Goal: Task Accomplishment & Management: Use online tool/utility

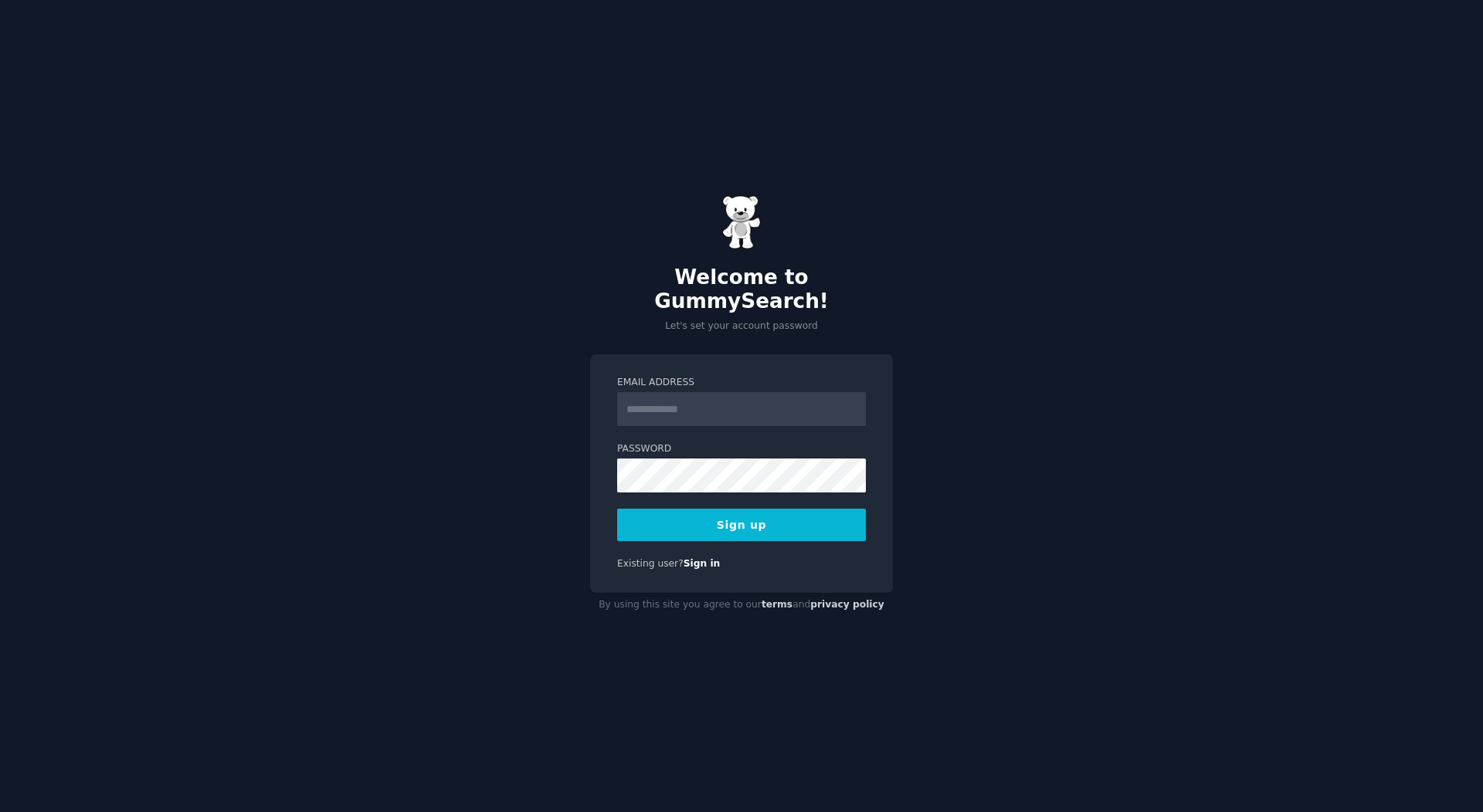
click at [695, 392] on input "Email Address" at bounding box center [741, 409] width 249 height 34
type input "**********"
click at [734, 509] on button "Sign up" at bounding box center [741, 525] width 249 height 32
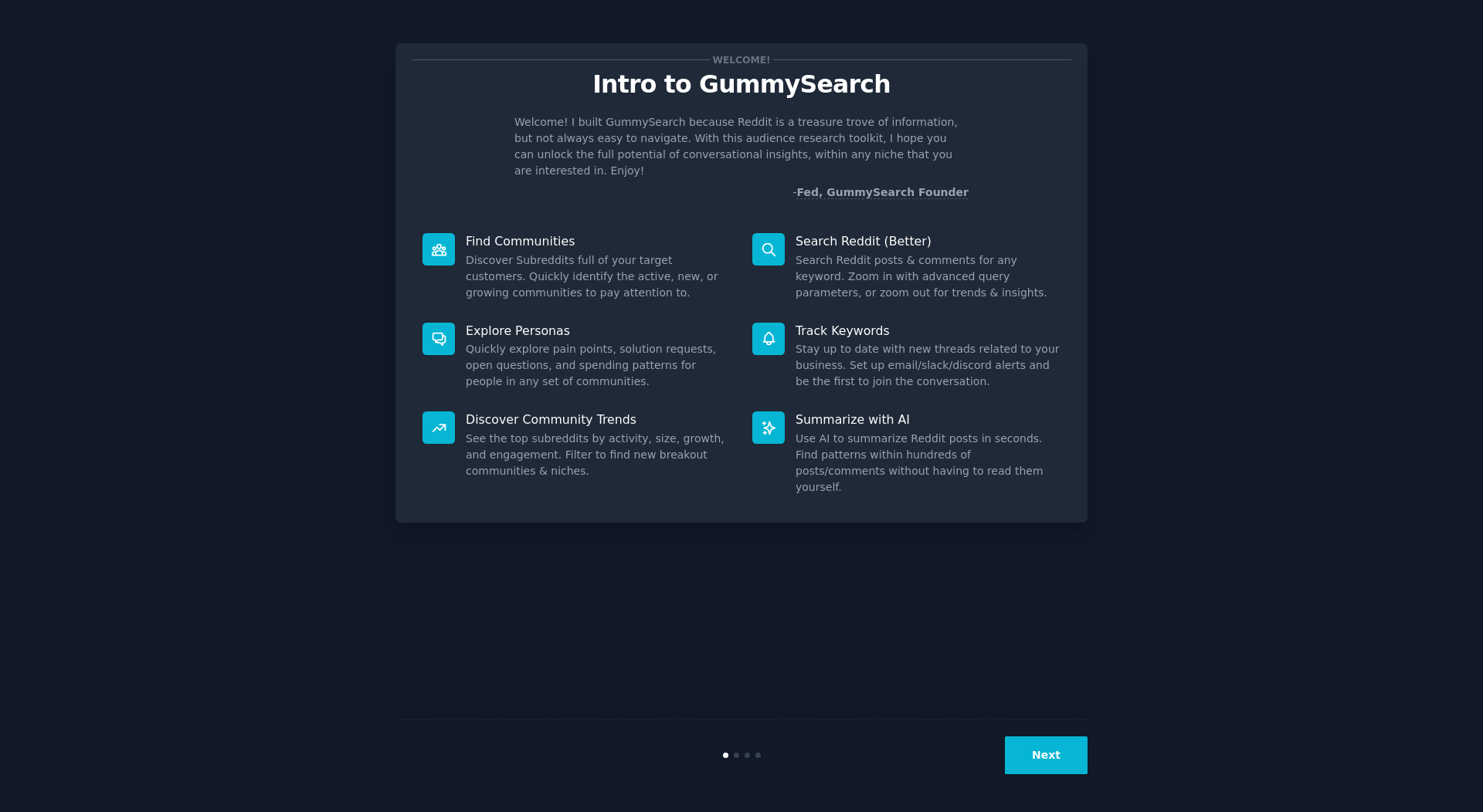
click at [1046, 767] on button "Next" at bounding box center [1045, 755] width 83 height 38
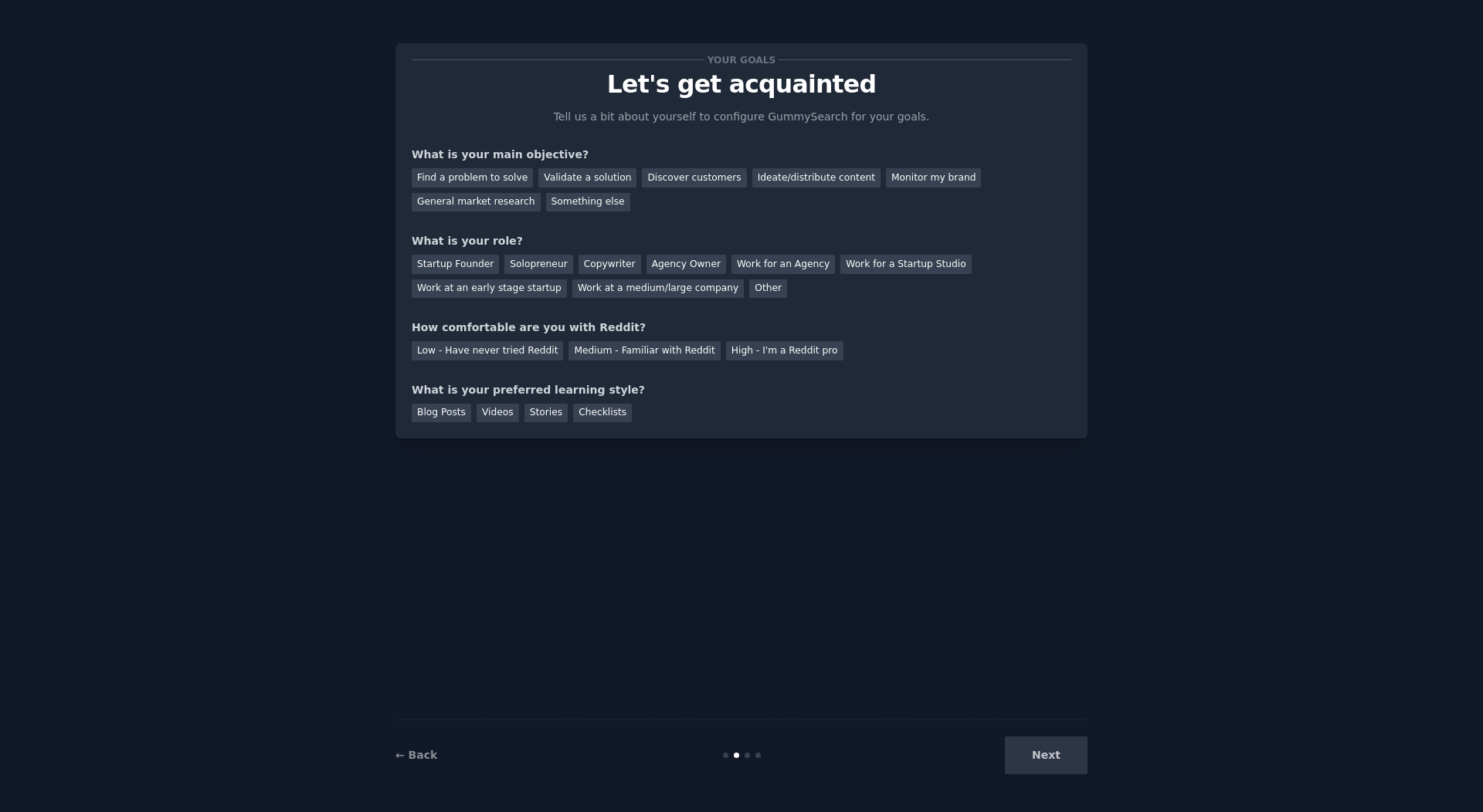
click at [1046, 767] on div "Next" at bounding box center [971, 755] width 231 height 38
click at [1059, 757] on div "Next" at bounding box center [971, 755] width 231 height 38
click at [1046, 761] on div "Next" at bounding box center [971, 755] width 231 height 38
click at [1043, 758] on div "Next" at bounding box center [971, 755] width 231 height 38
click at [675, 184] on div "Discover customers" at bounding box center [694, 178] width 105 height 19
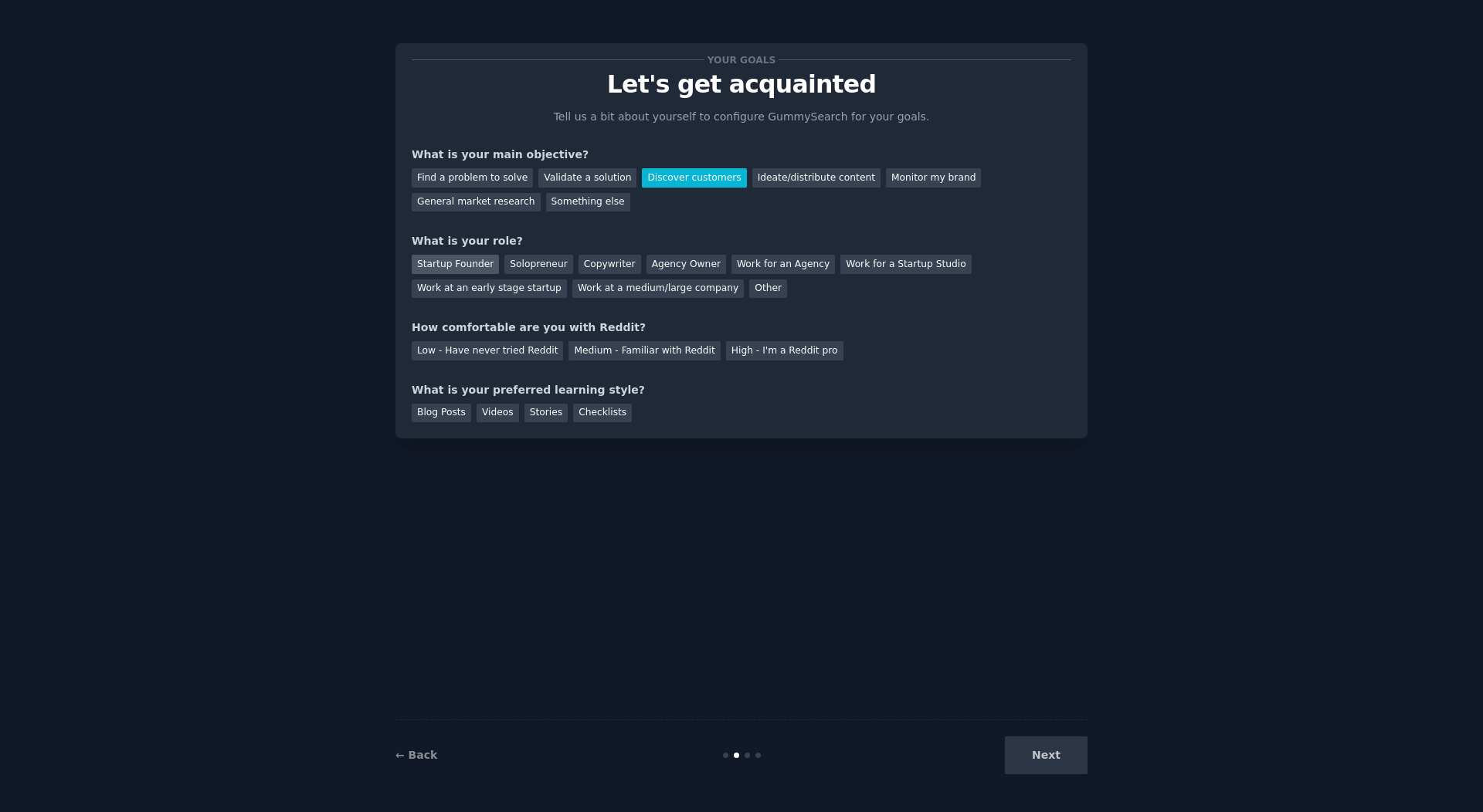
click at [456, 261] on div "Startup Founder" at bounding box center [455, 264] width 87 height 19
click at [504, 360] on div "Low - Have never tried Reddit" at bounding box center [486, 350] width 151 height 19
click at [611, 349] on div "Medium - Familiar with Reddit" at bounding box center [643, 350] width 151 height 19
click at [456, 420] on div "Blog Posts" at bounding box center [441, 413] width 60 height 19
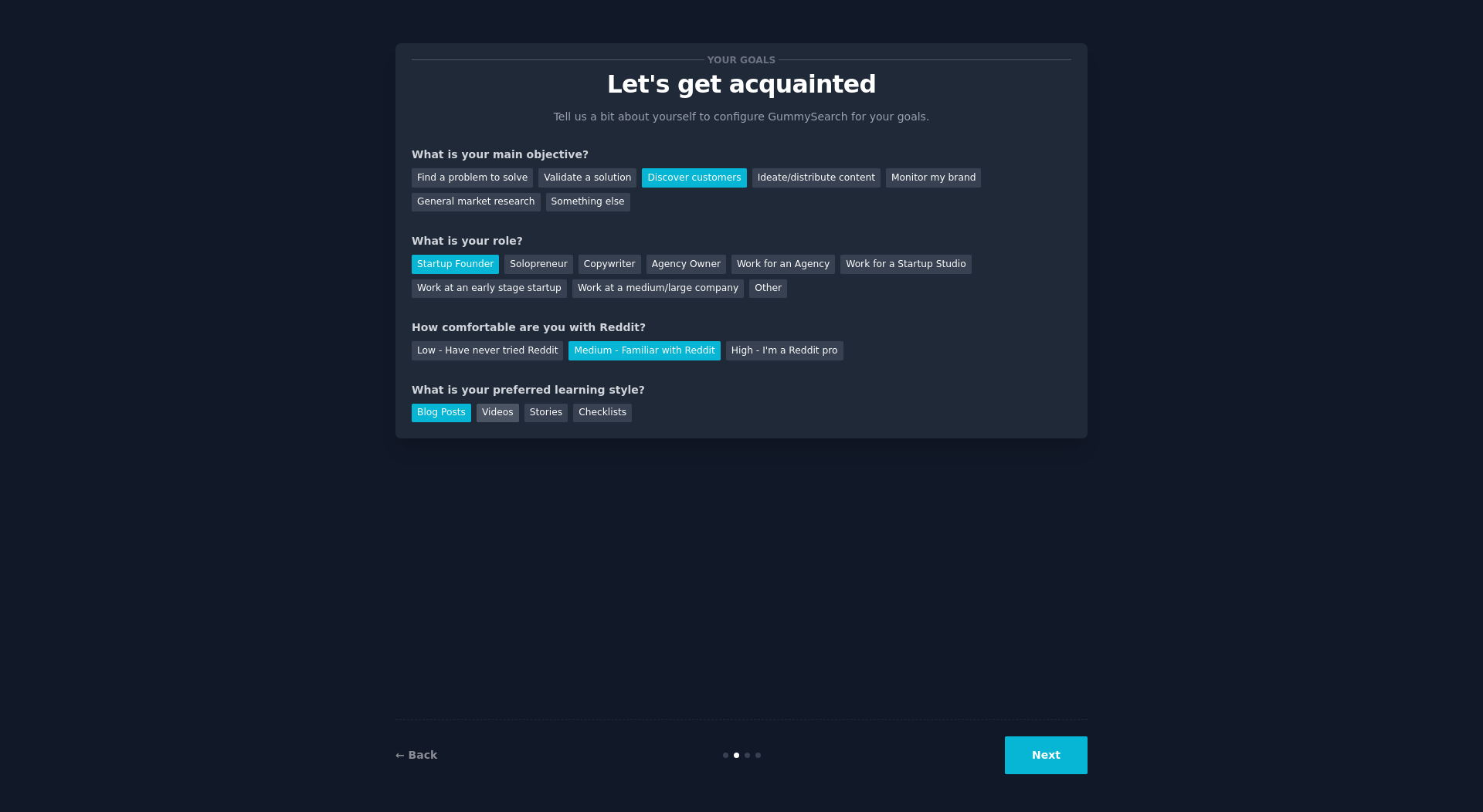
click at [494, 415] on div "Videos" at bounding box center [498, 413] width 43 height 19
click at [451, 419] on div "Blog Posts" at bounding box center [441, 413] width 60 height 19
click at [1058, 746] on button "Next" at bounding box center [1045, 755] width 83 height 38
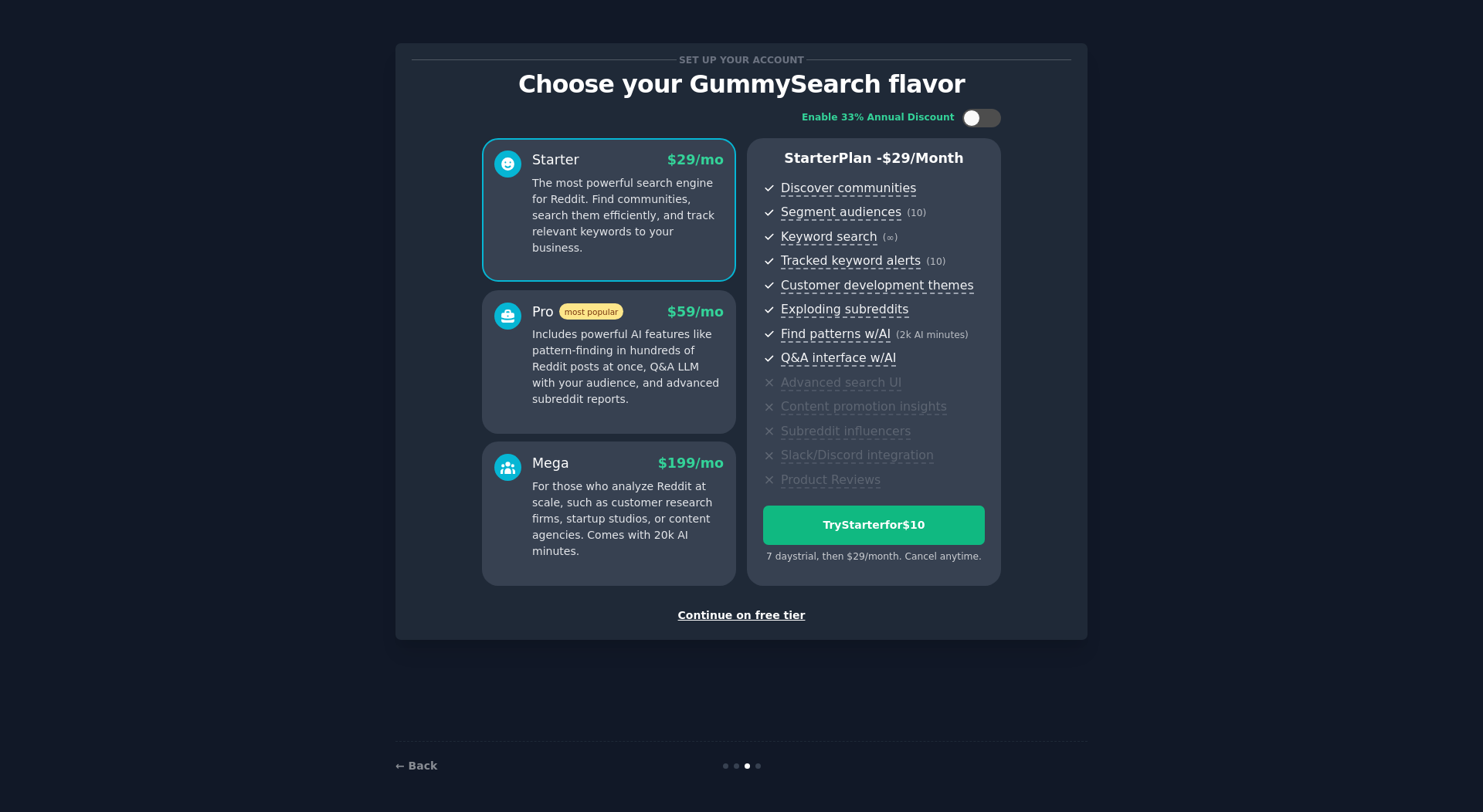
click at [769, 616] on div "Continue on free tier" at bounding box center [741, 615] width 659 height 16
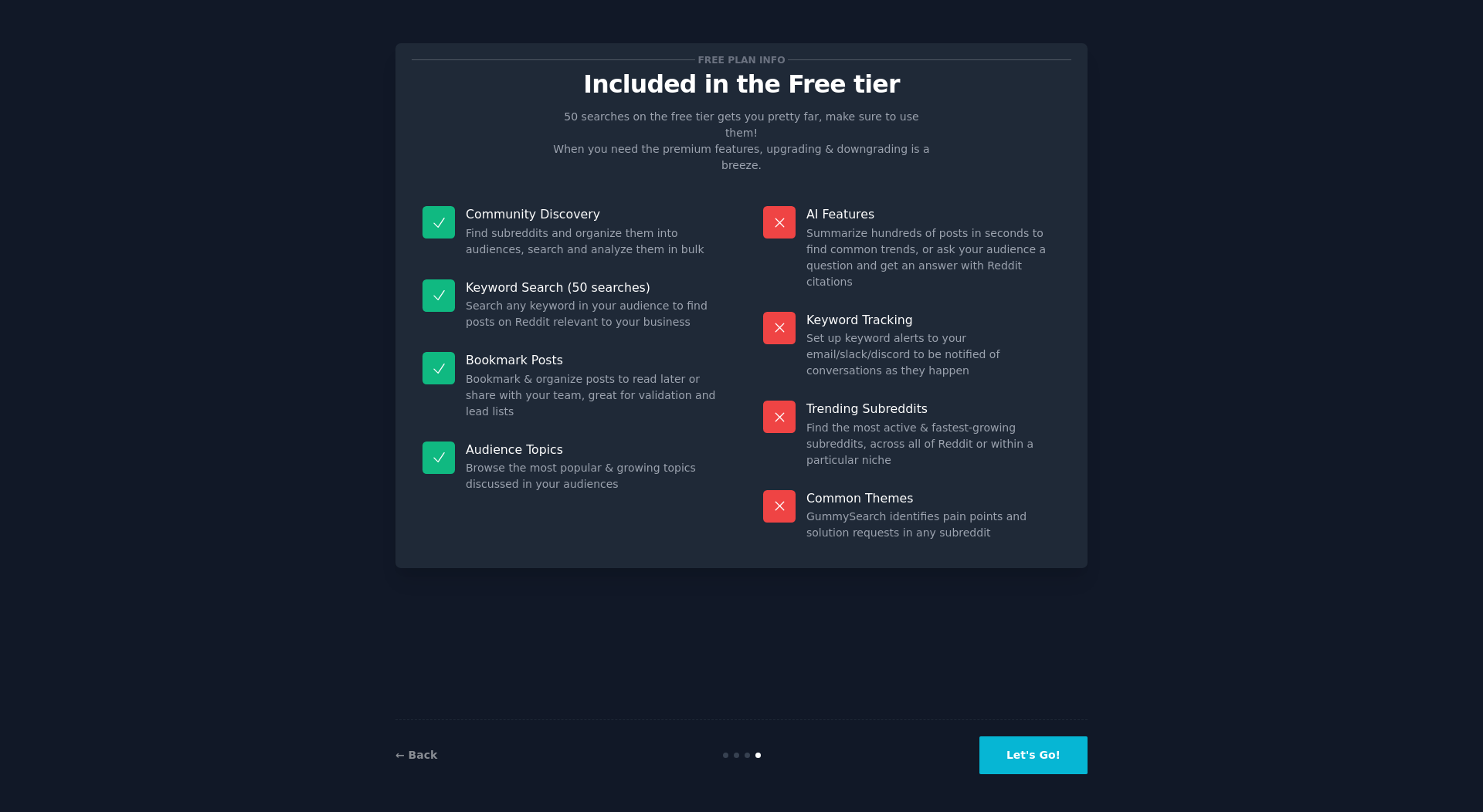
click at [1034, 752] on button "Let's Go!" at bounding box center [1034, 755] width 108 height 38
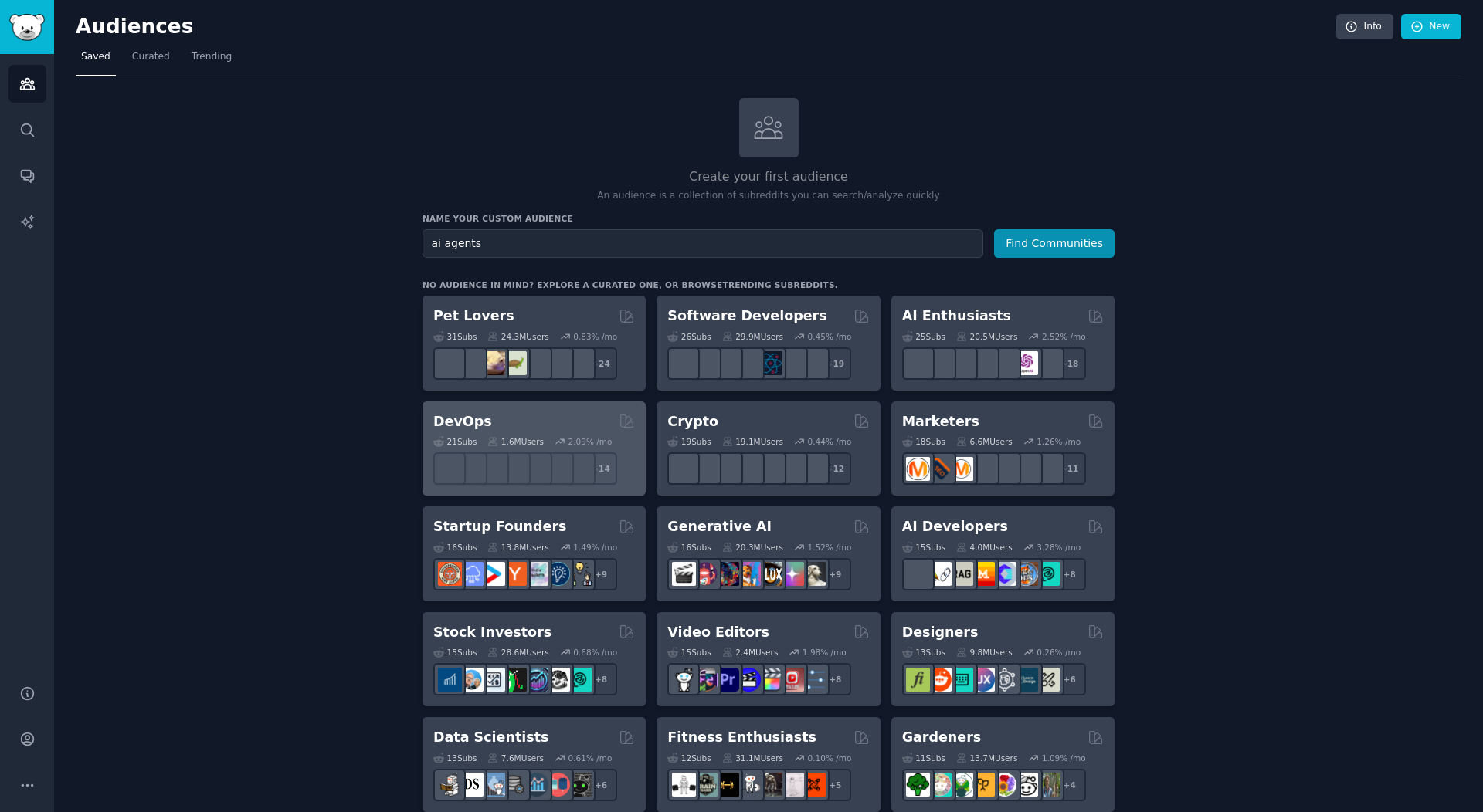
type input "ai agents"
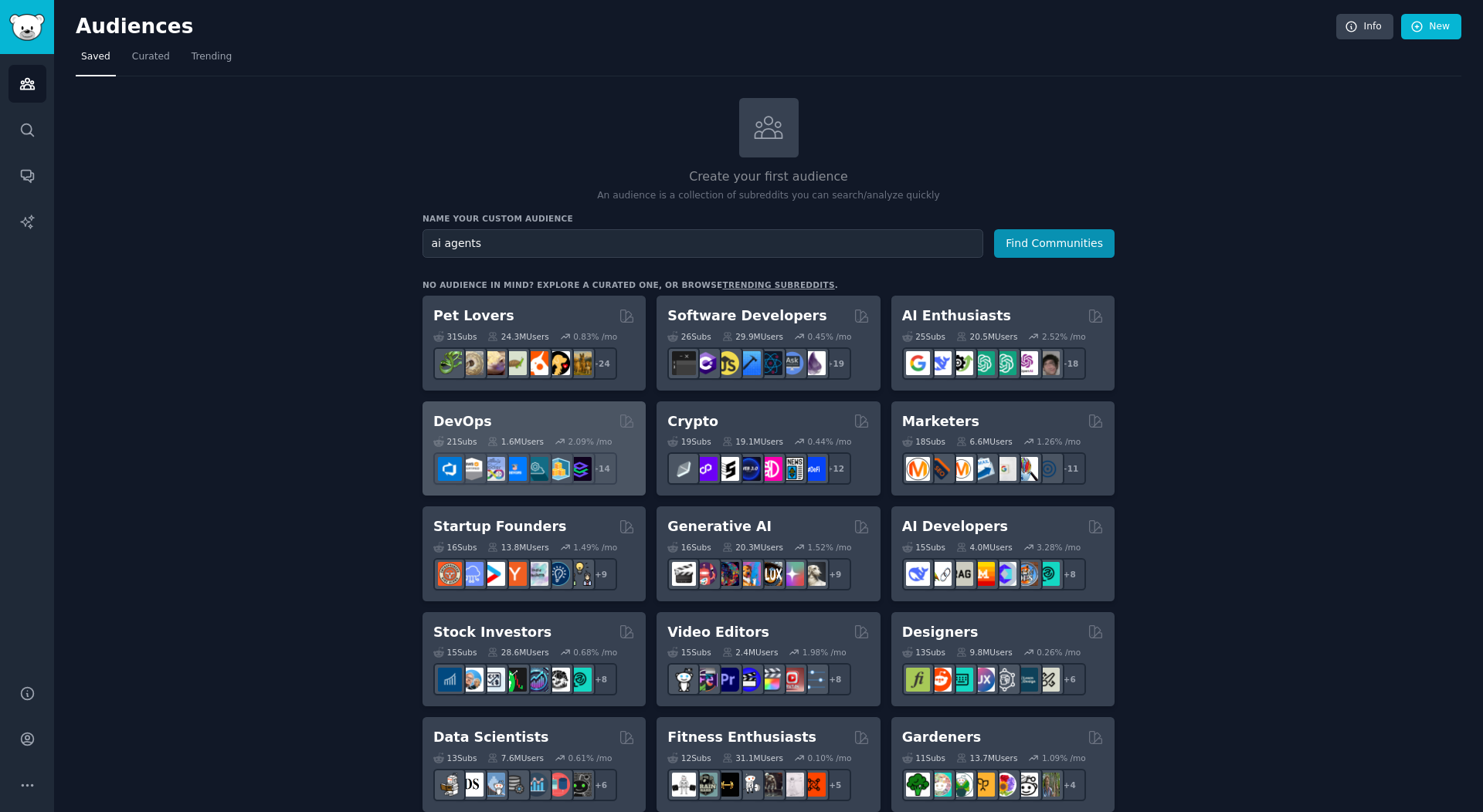
click at [994, 229] on button "Find Communities" at bounding box center [1054, 243] width 121 height 28
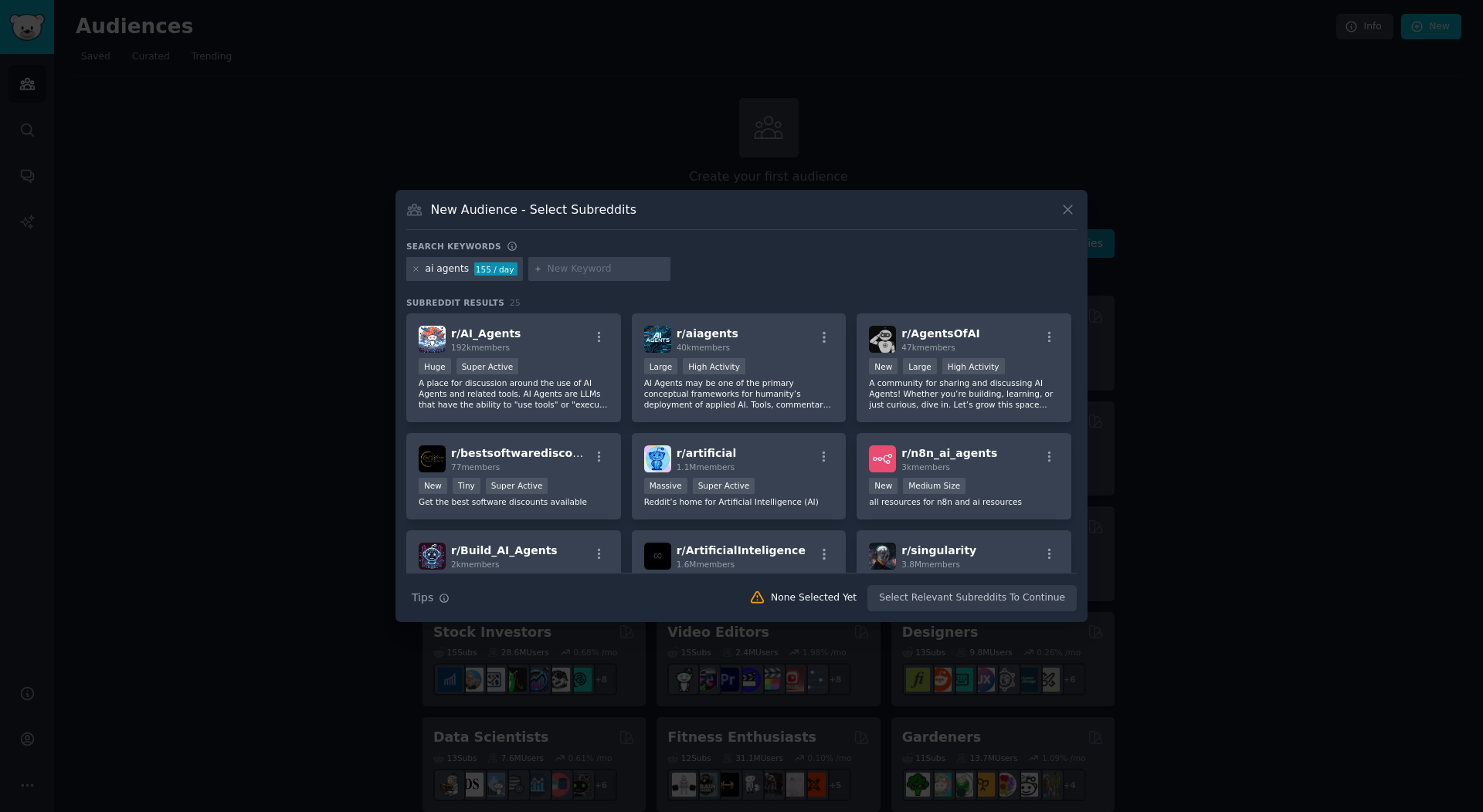
click at [542, 406] on p "A place for discussion around the use of AI Agents and related tools. AI Agents…" at bounding box center [514, 393] width 190 height 32
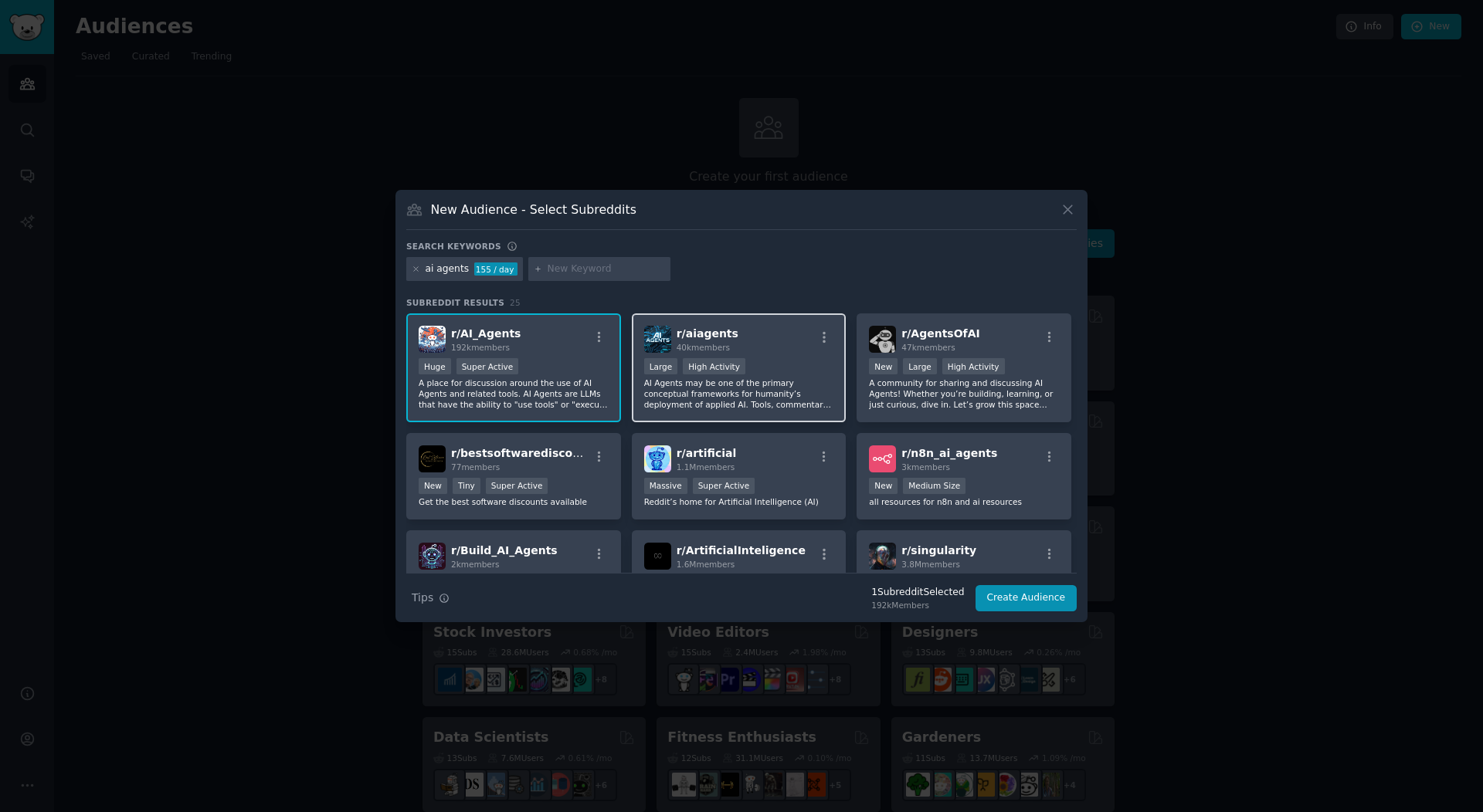
click at [728, 412] on div "r/ aiagents 40k members Large High Activity AI Agents may be one of the primary…" at bounding box center [739, 368] width 215 height 109
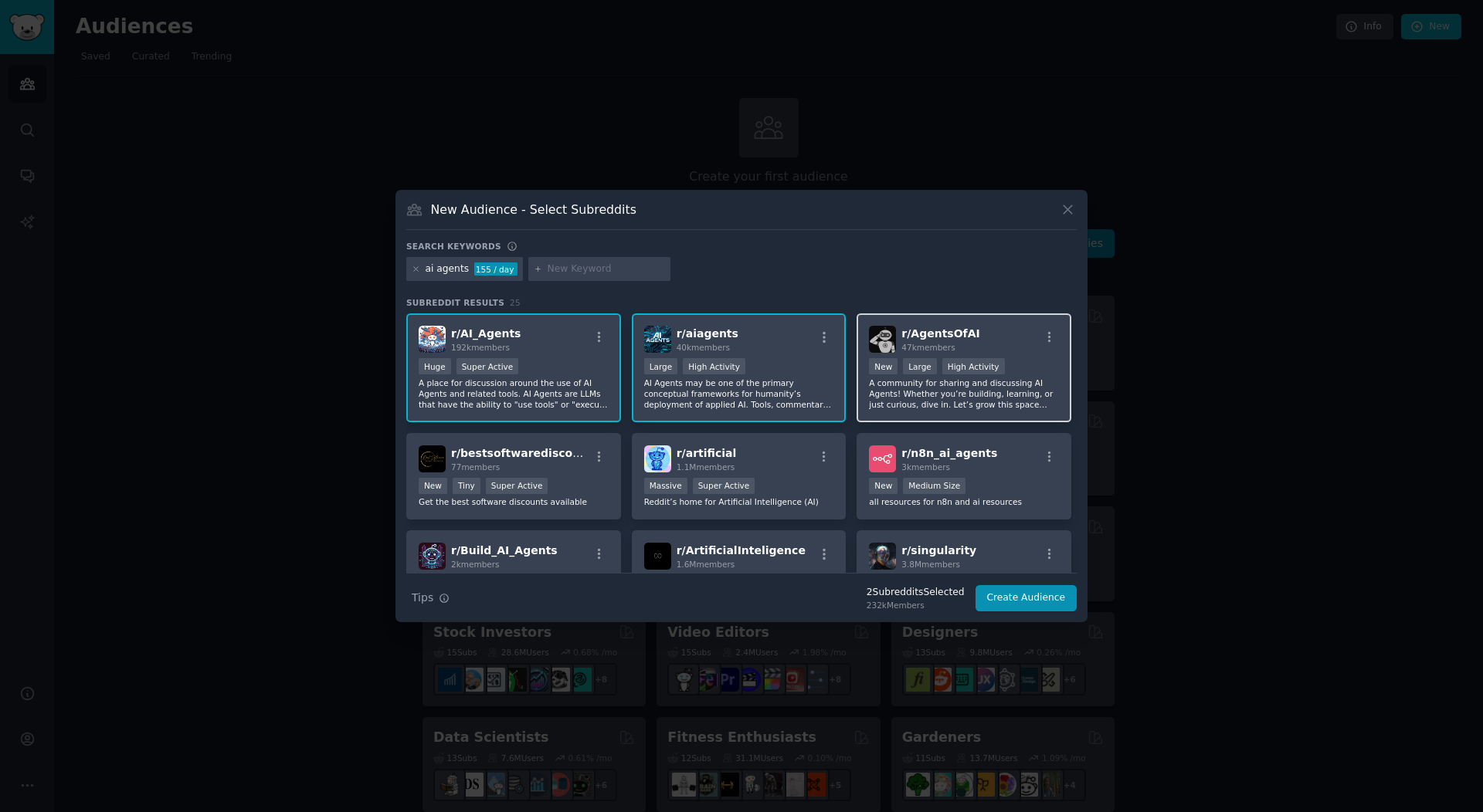
click at [934, 399] on p "A community for sharing and discussing AI Agents! Whether you’re building, lear…" at bounding box center [963, 393] width 190 height 32
click at [1034, 602] on button "Create Audience" at bounding box center [1026, 598] width 102 height 27
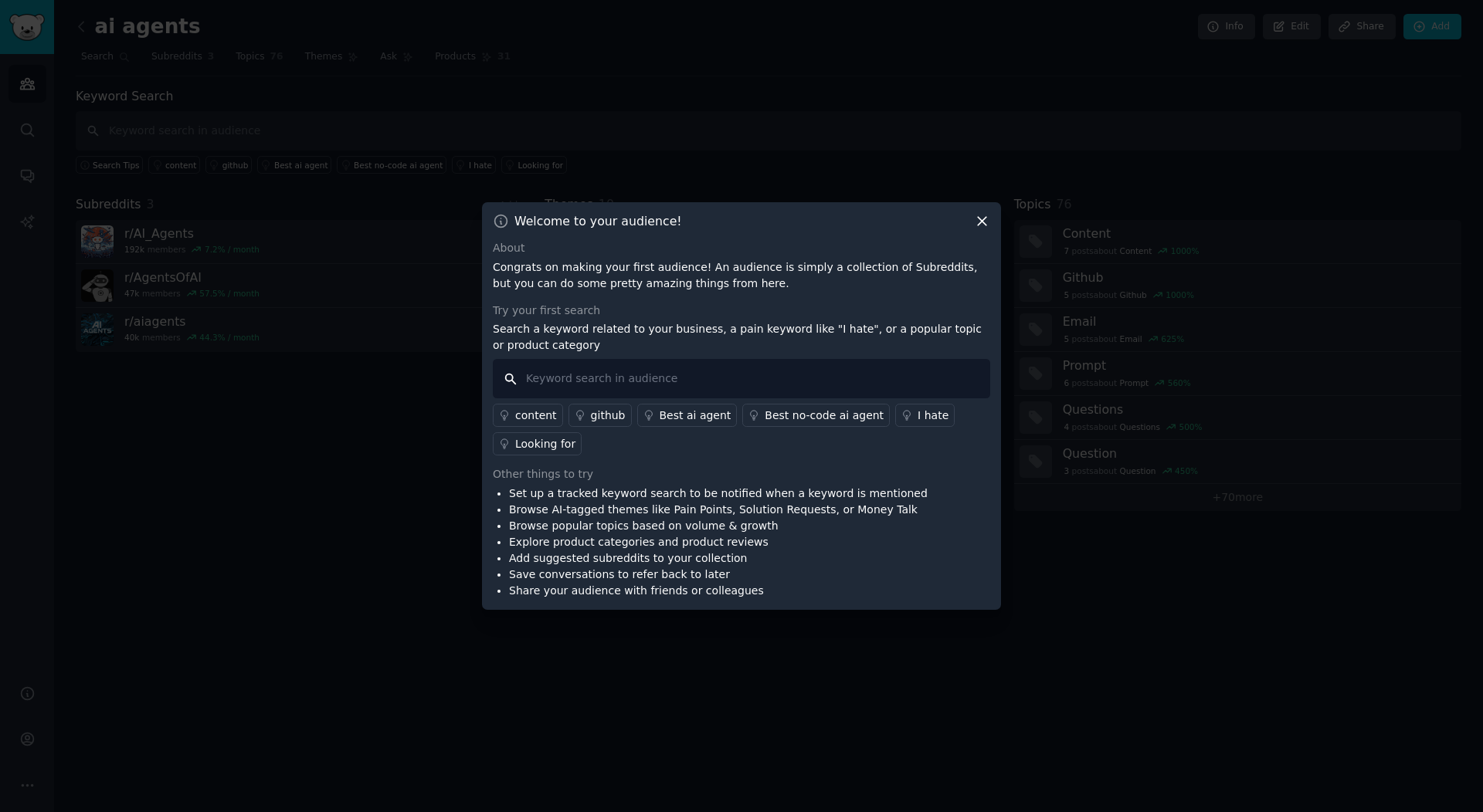
click at [583, 376] on input "text" at bounding box center [741, 378] width 497 height 39
type input "p"
type input "agent platform"
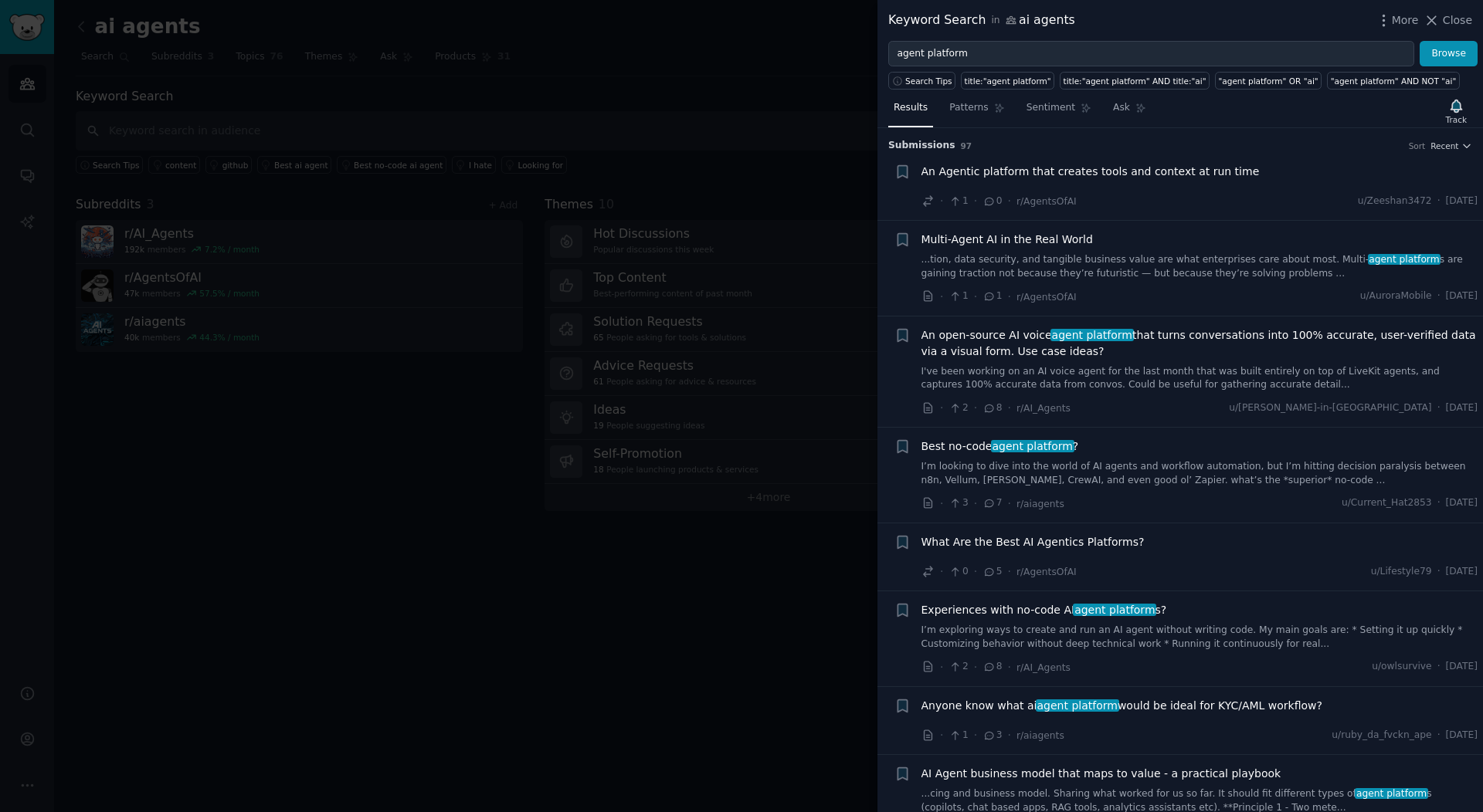
click at [1108, 451] on div "Best no-code agent platform ?" at bounding box center [1200, 446] width 557 height 16
click at [1020, 452] on span "Best no-code agent platform ?" at bounding box center [1000, 446] width 158 height 16
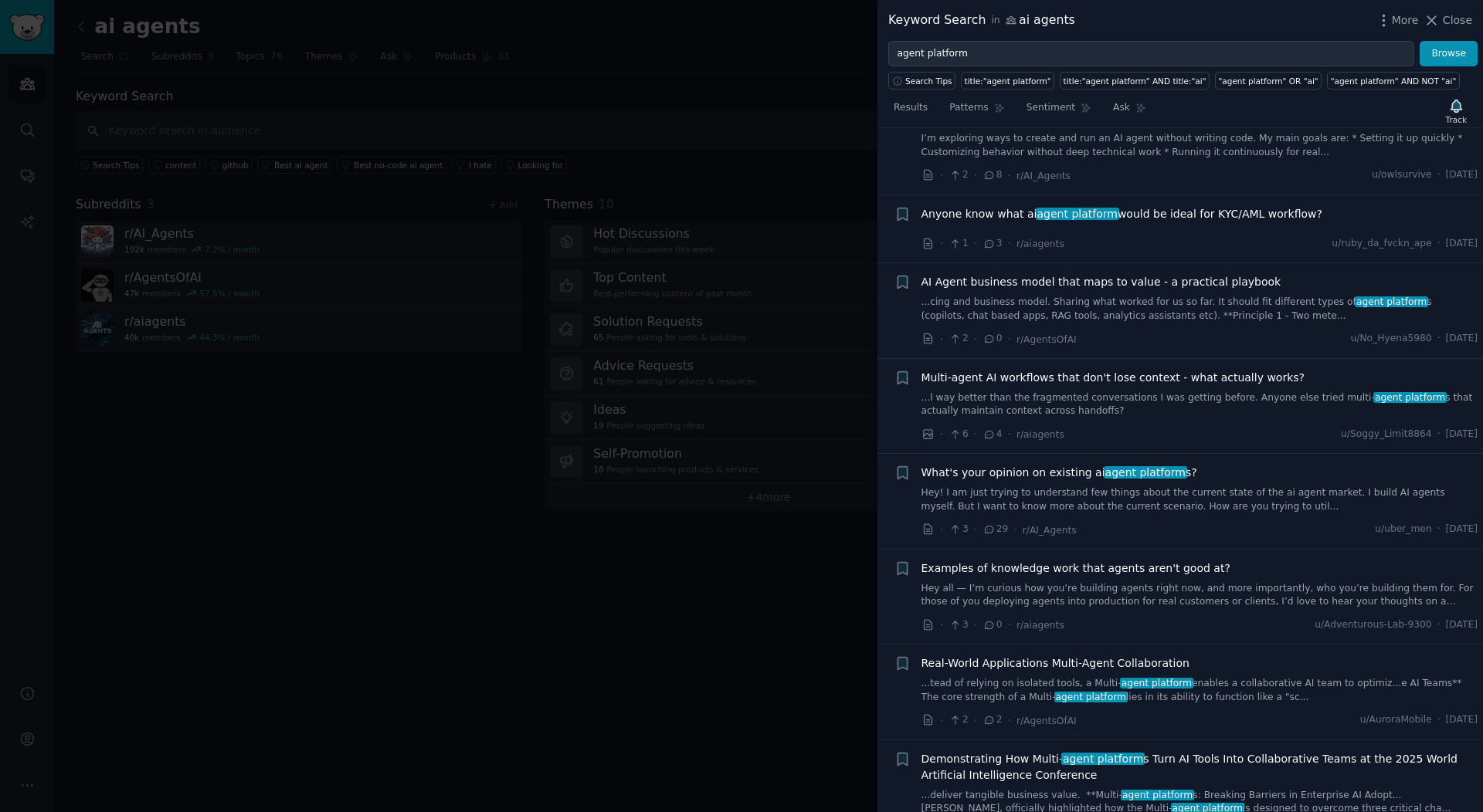
scroll to position [790, 0]
